Goal: Check status: Check status

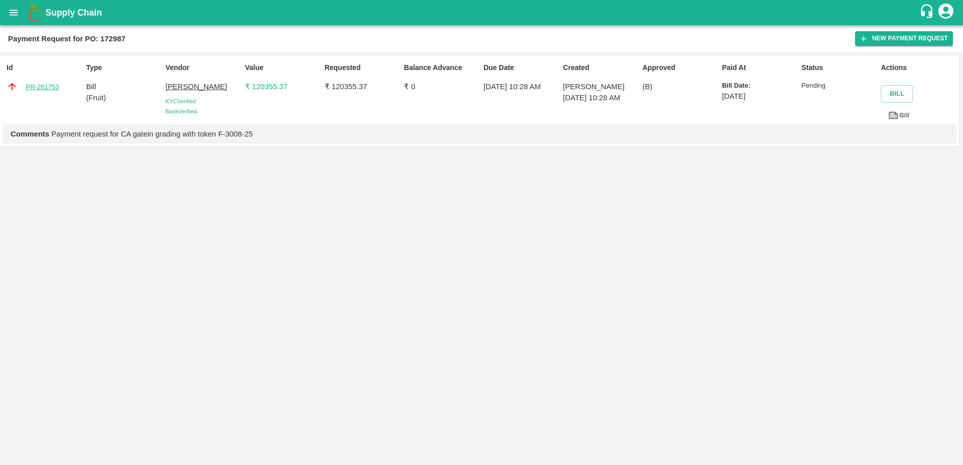
click at [48, 87] on link "PR-261753" at bounding box center [42, 87] width 33 height 10
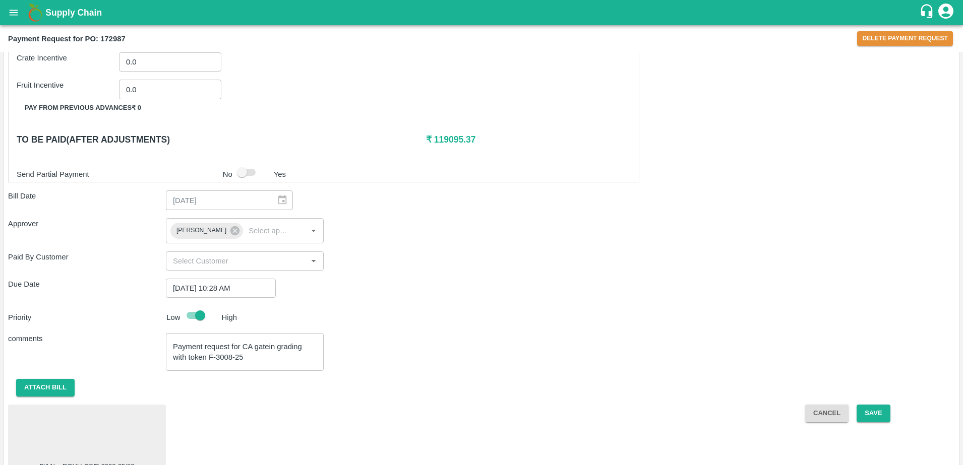
scroll to position [865, 0]
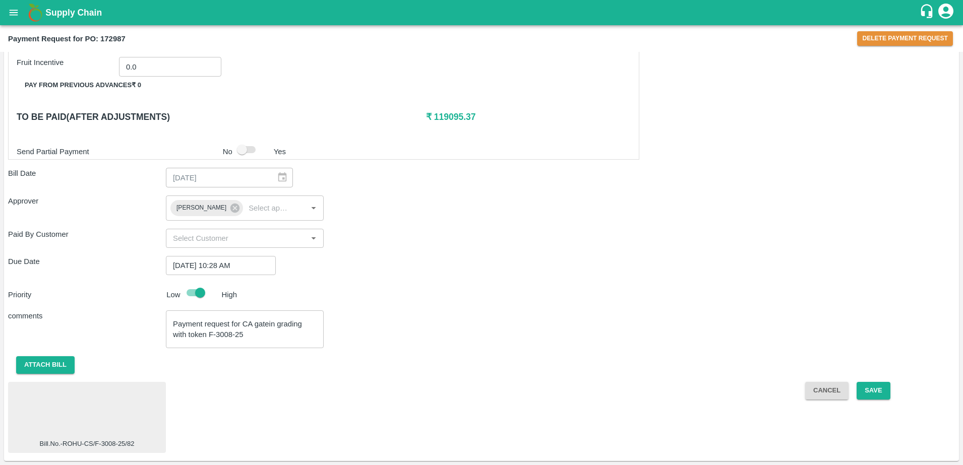
click at [81, 409] on div at bounding box center [87, 412] width 150 height 53
click at [119, 425] on div at bounding box center [87, 412] width 150 height 53
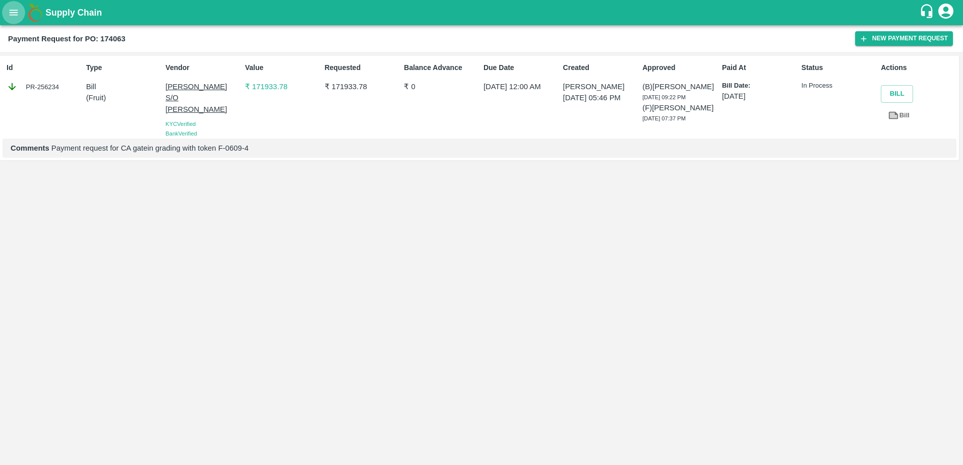
click at [12, 11] on icon "open drawer" at bounding box center [13, 12] width 11 height 11
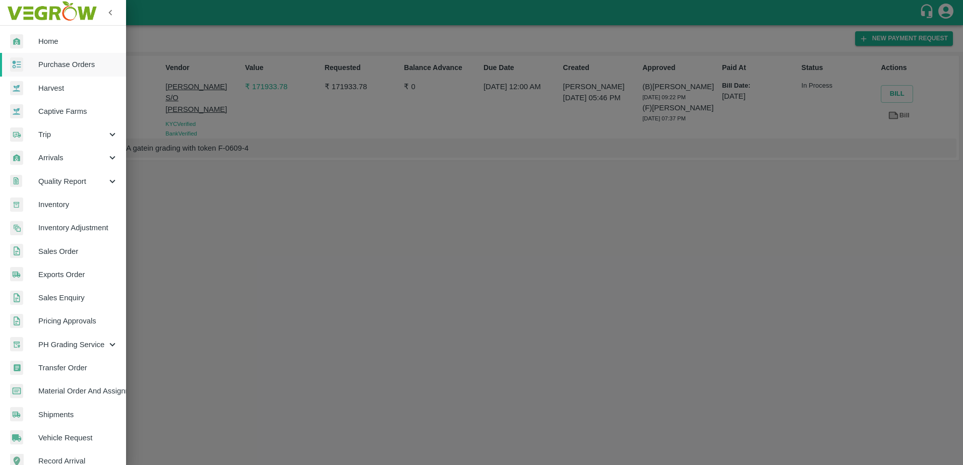
scroll to position [133, 0]
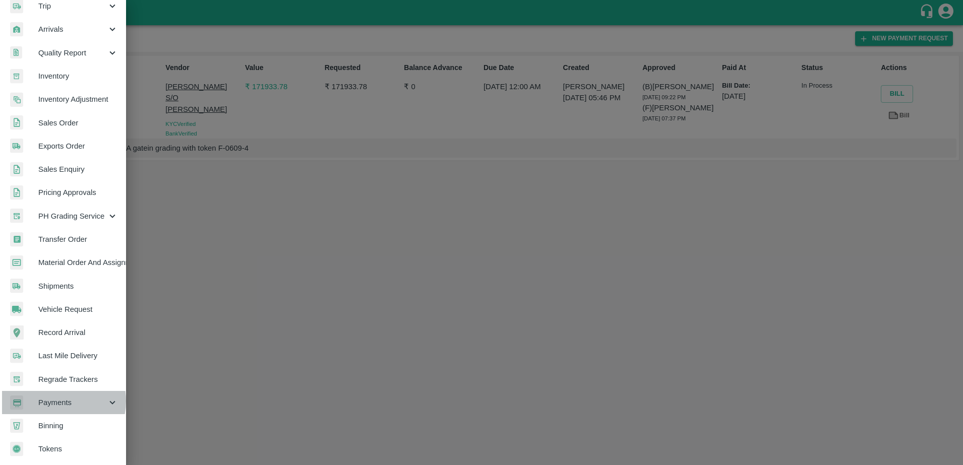
click at [56, 397] on span "Payments" at bounding box center [72, 402] width 69 height 11
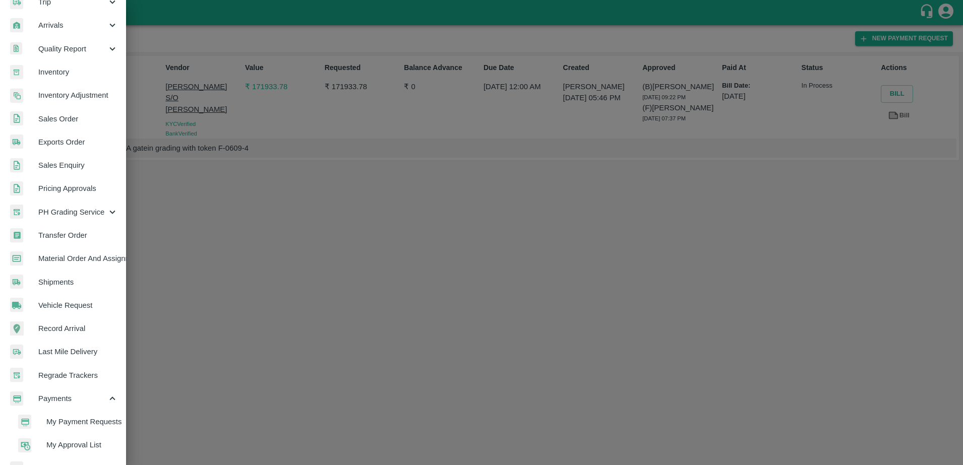
click at [58, 420] on span "My Payment Requests" at bounding box center [82, 421] width 72 height 11
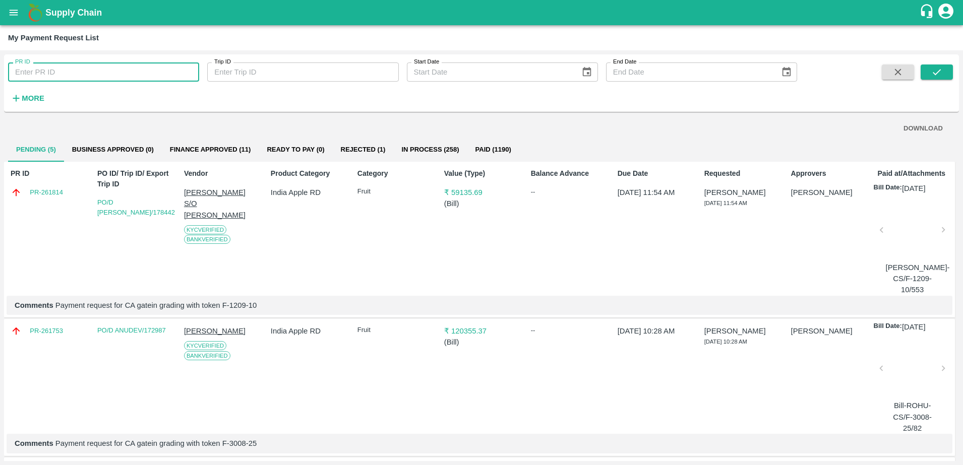
click at [64, 72] on input "PR ID" at bounding box center [103, 72] width 191 height 19
type input "256151"
click at [938, 76] on icon "submit" at bounding box center [936, 72] width 11 height 11
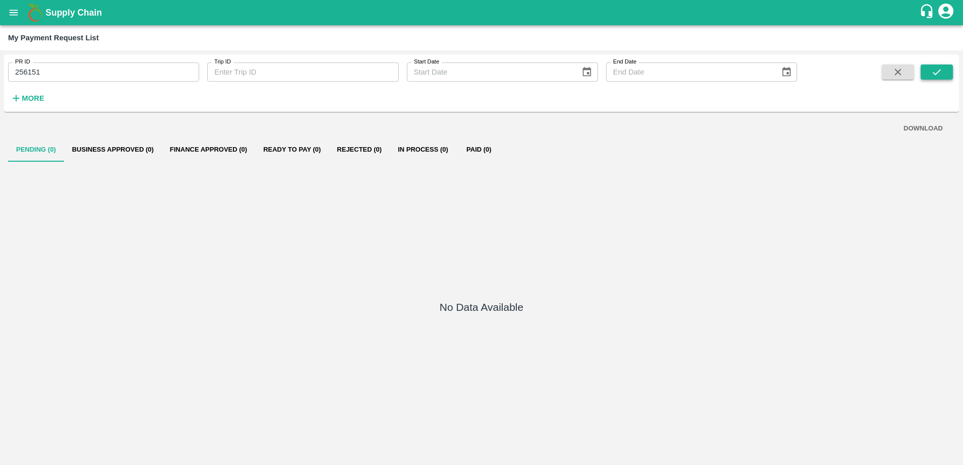
click at [938, 76] on icon "submit" at bounding box center [936, 72] width 11 height 11
click at [942, 73] on icon "submit" at bounding box center [936, 72] width 11 height 11
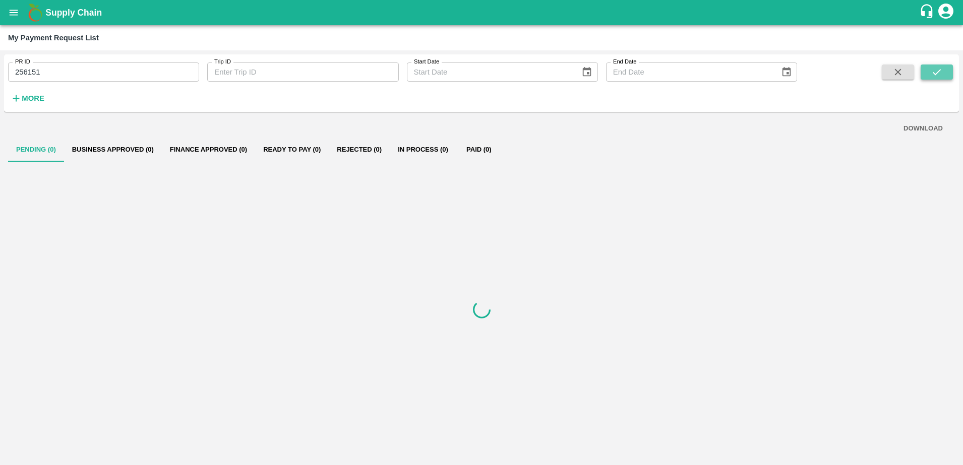
click at [942, 73] on icon "submit" at bounding box center [936, 72] width 11 height 11
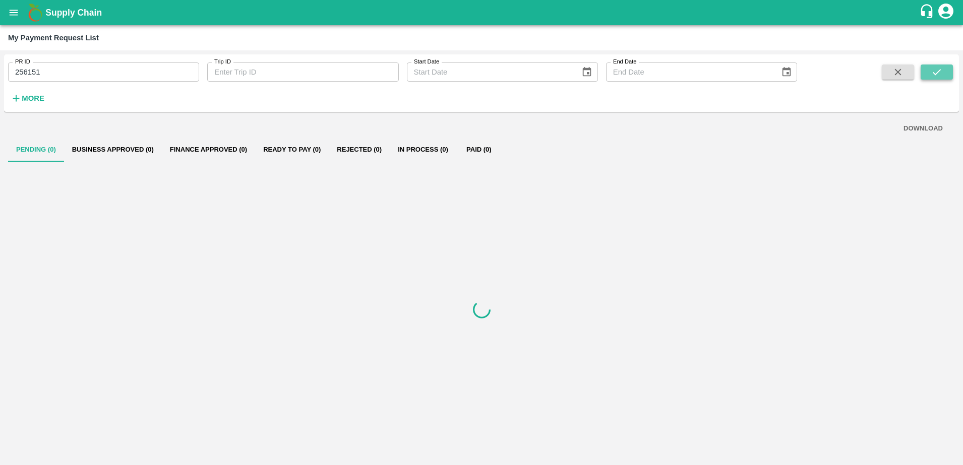
click at [942, 73] on icon "submit" at bounding box center [936, 72] width 11 height 11
click at [14, 10] on icon "open drawer" at bounding box center [14, 13] width 9 height 6
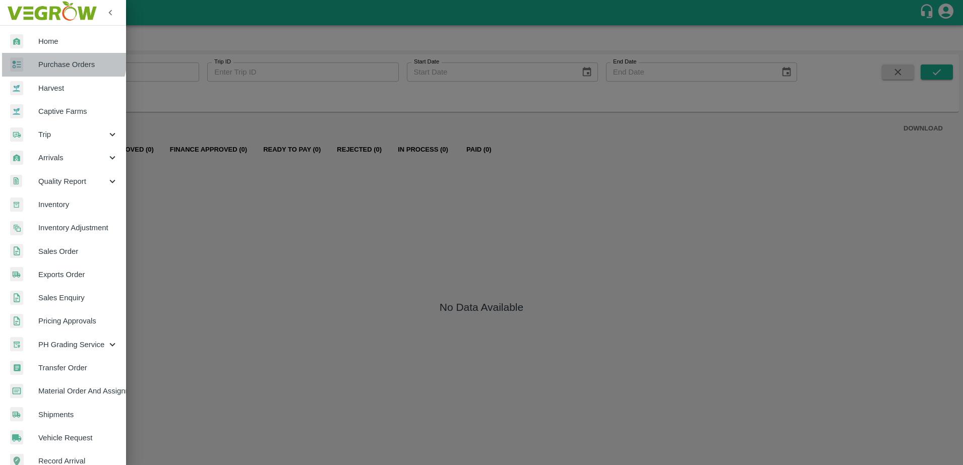
click at [58, 59] on span "Purchase Orders" at bounding box center [78, 64] width 80 height 11
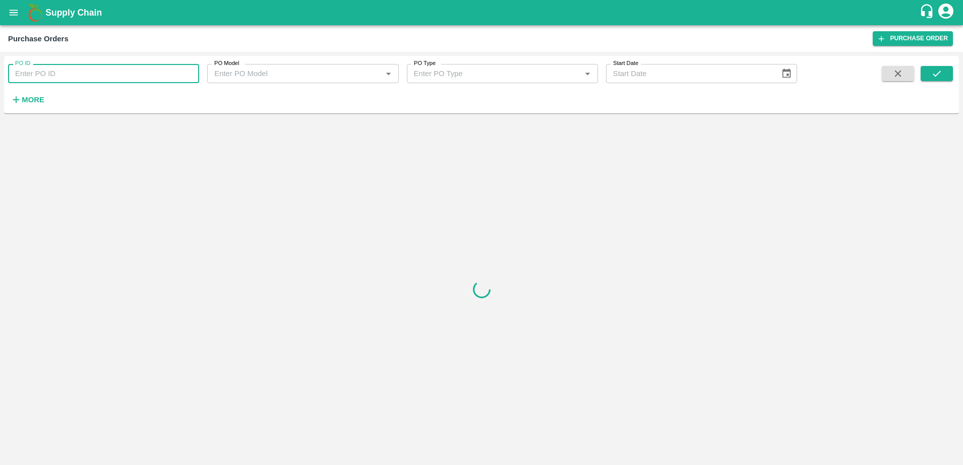
click at [66, 70] on input "PO ID" at bounding box center [103, 73] width 191 height 19
type input "172987"
click at [930, 77] on button "submit" at bounding box center [937, 73] width 32 height 15
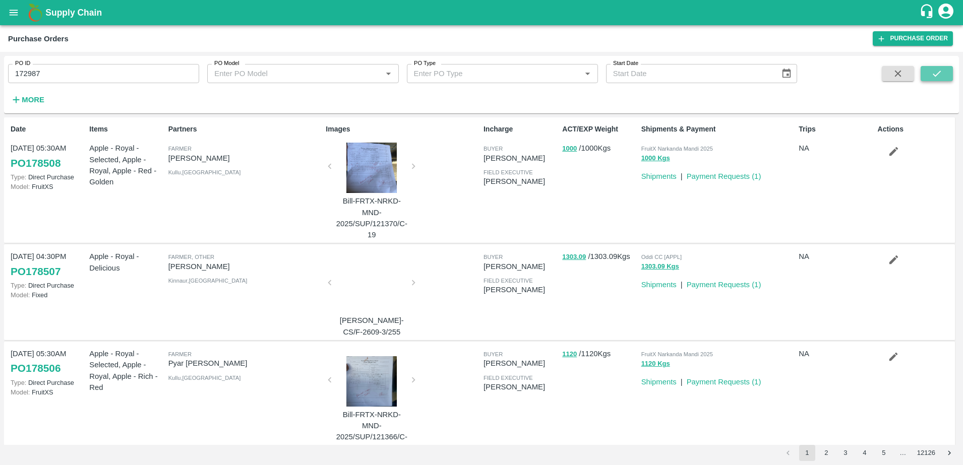
click at [942, 69] on icon "submit" at bounding box center [936, 73] width 11 height 11
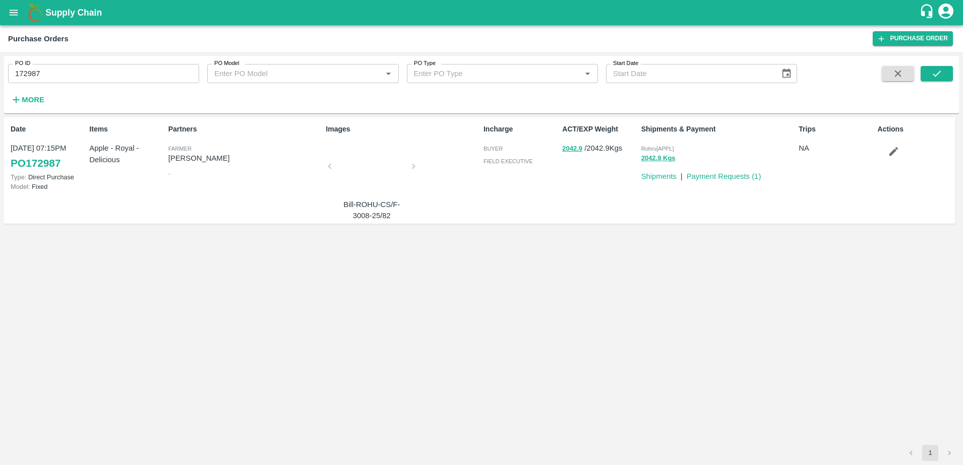
click at [367, 178] on div at bounding box center [372, 169] width 76 height 53
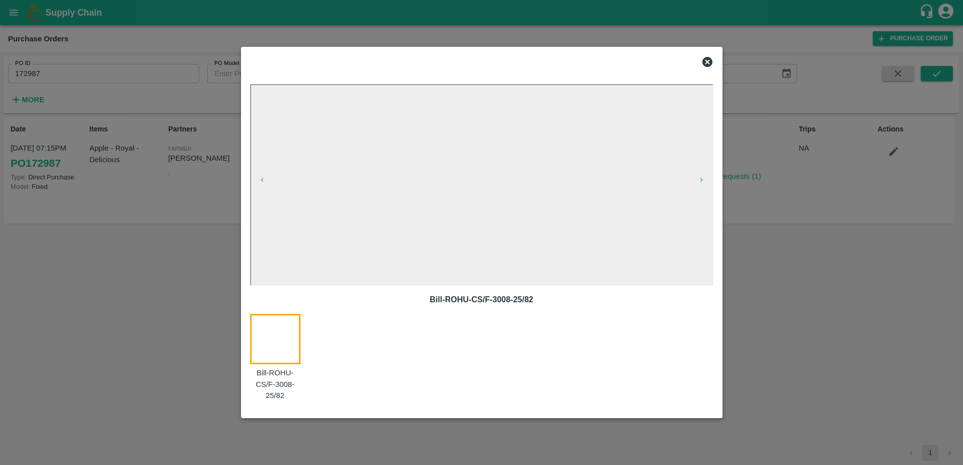
click at [705, 63] on icon at bounding box center [707, 62] width 10 height 10
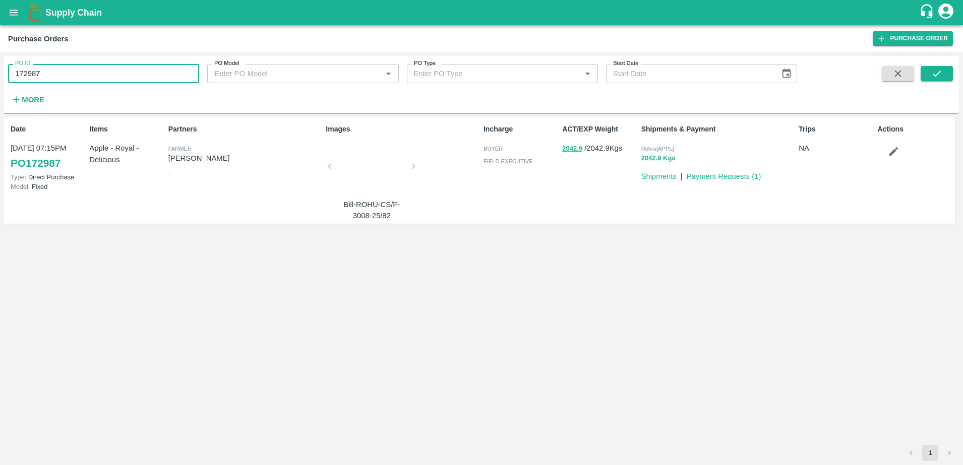
click at [56, 73] on input "172987" at bounding box center [103, 73] width 191 height 19
click at [15, 12] on icon "open drawer" at bounding box center [13, 12] width 11 height 11
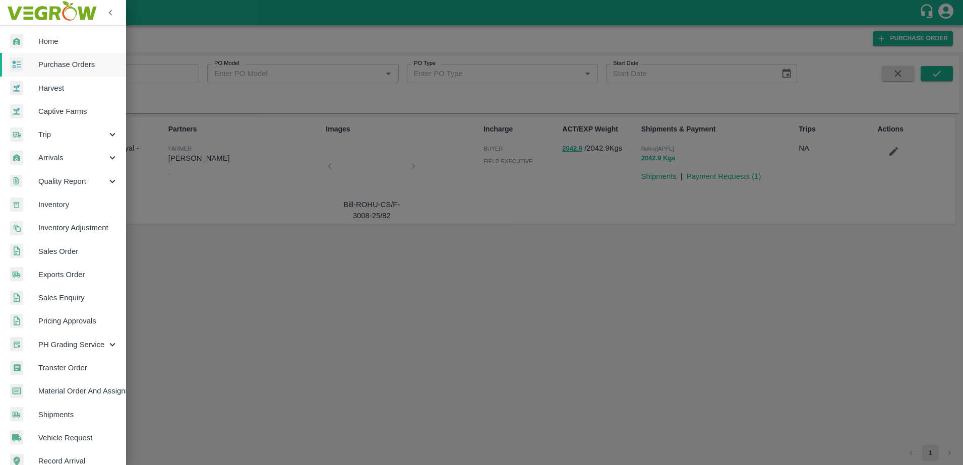
click at [293, 294] on div at bounding box center [481, 232] width 963 height 465
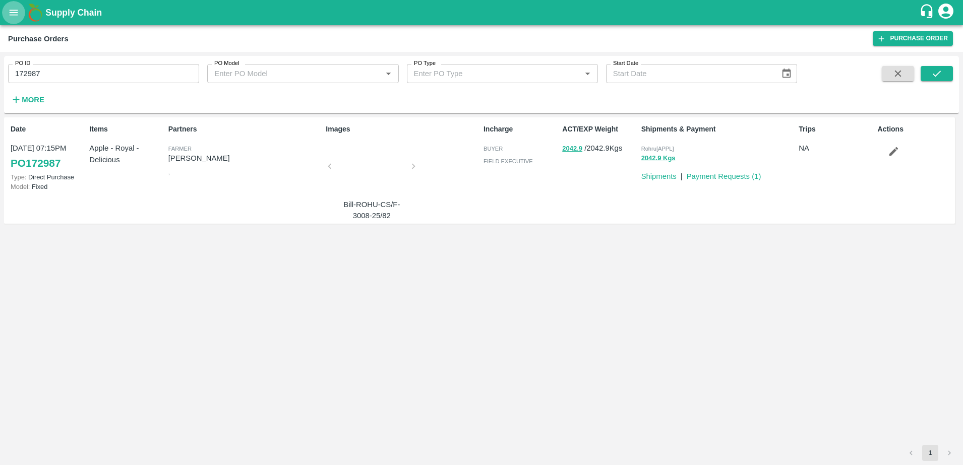
click at [17, 17] on icon "open drawer" at bounding box center [13, 12] width 11 height 11
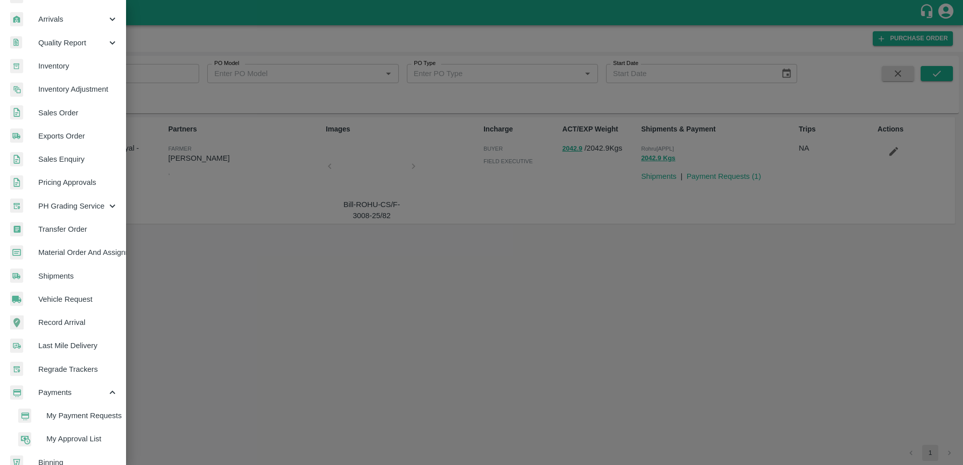
scroll to position [139, 0]
click at [68, 415] on span "My Payment Requests" at bounding box center [82, 415] width 72 height 11
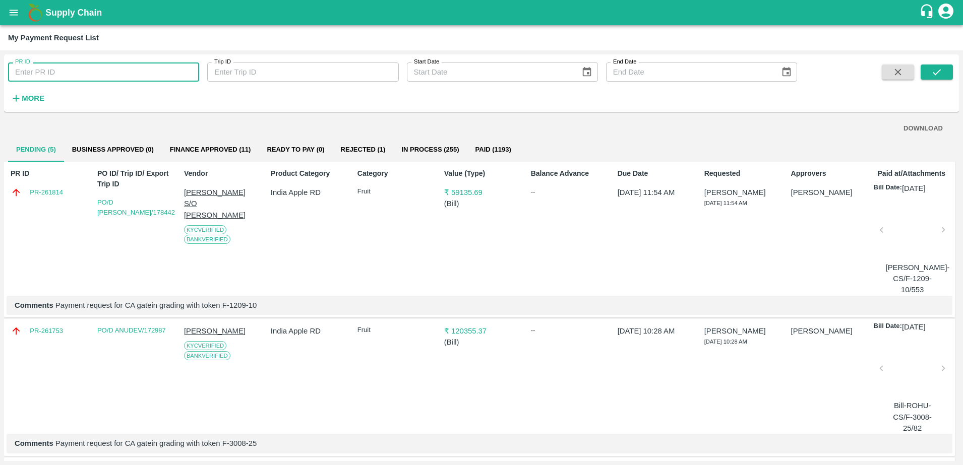
click at [58, 72] on input "PR ID" at bounding box center [103, 72] width 191 height 19
click at [291, 268] on div "Product Category India Apple RD" at bounding box center [306, 229] width 79 height 131
click at [367, 147] on button "Rejected (1)" at bounding box center [363, 150] width 61 height 24
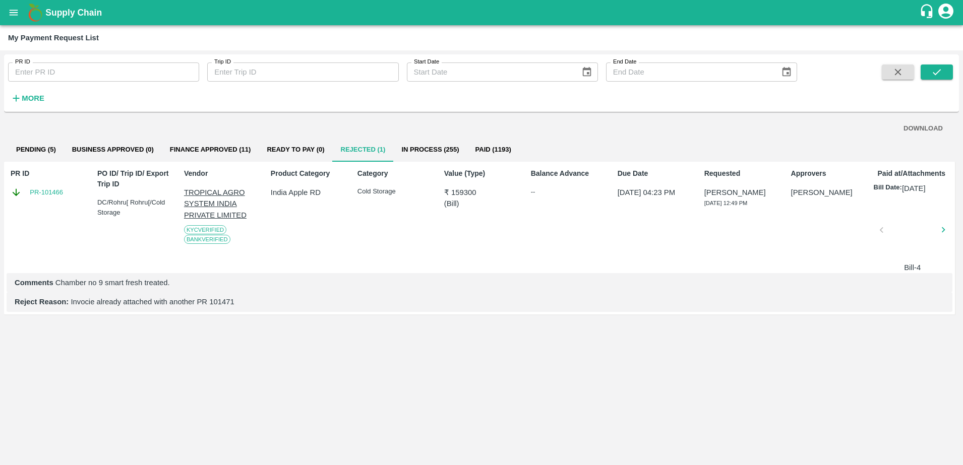
click at [55, 69] on input "PR ID" at bounding box center [103, 72] width 191 height 19
type input "256151"
click at [940, 74] on icon "submit" at bounding box center [936, 72] width 11 height 11
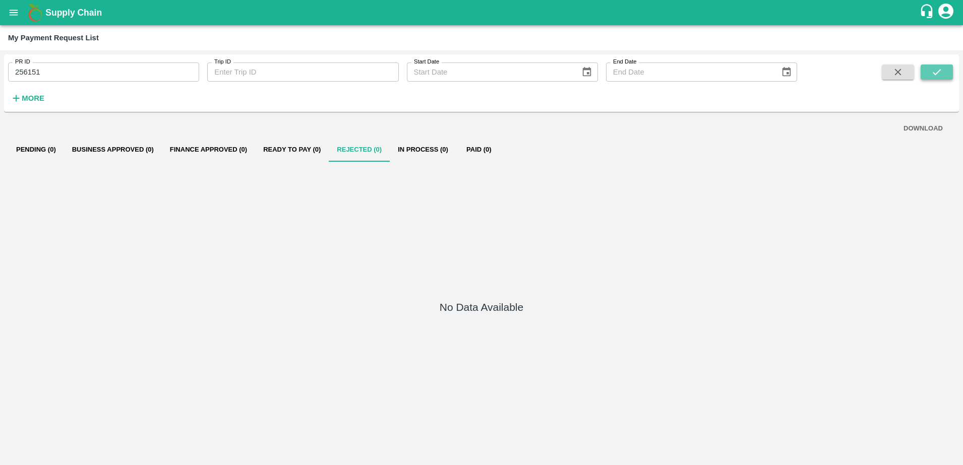
click at [940, 74] on icon "submit" at bounding box center [936, 72] width 11 height 11
click at [940, 73] on icon "submit" at bounding box center [936, 72] width 11 height 11
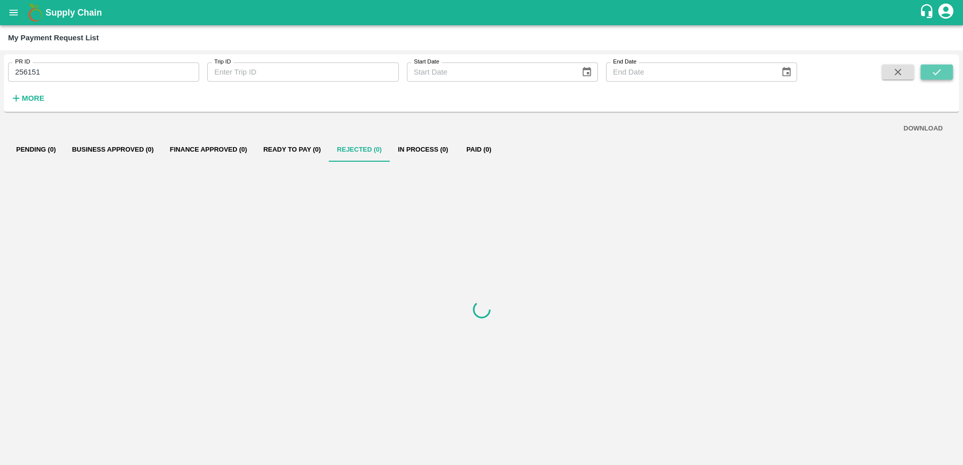
click at [940, 73] on icon "submit" at bounding box center [936, 72] width 11 height 11
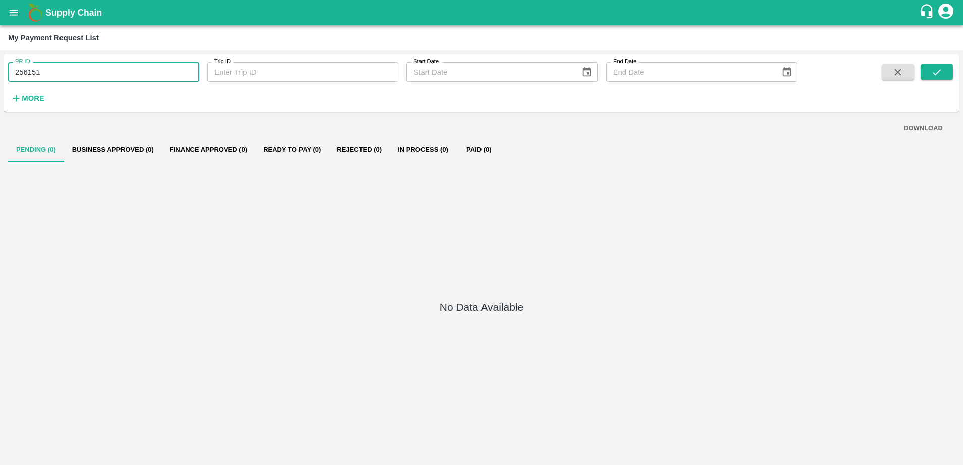
click at [69, 69] on input "256151" at bounding box center [103, 72] width 191 height 19
click at [939, 69] on icon "submit" at bounding box center [936, 72] width 11 height 11
click at [114, 71] on input "256151" at bounding box center [103, 72] width 191 height 19
type input "2"
